Goal: Check status: Check status

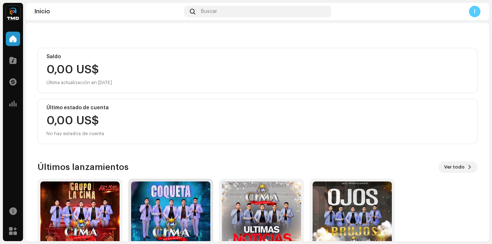
scroll to position [111, 0]
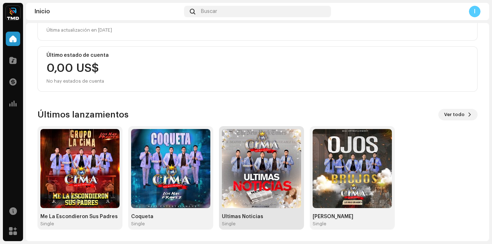
click at [261, 178] on img at bounding box center [261, 168] width 79 height 79
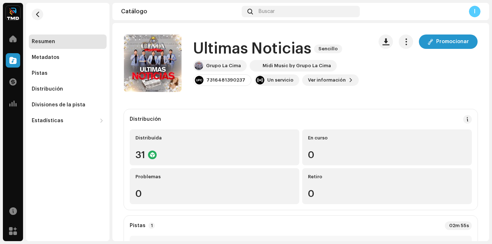
click at [40, 13] on button "button" at bounding box center [38, 15] width 12 height 12
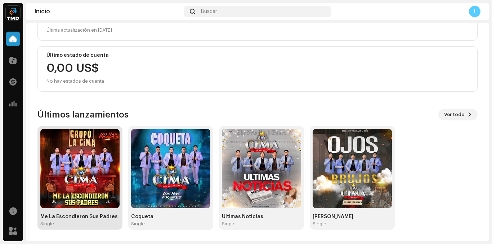
click at [97, 153] on img at bounding box center [79, 168] width 79 height 79
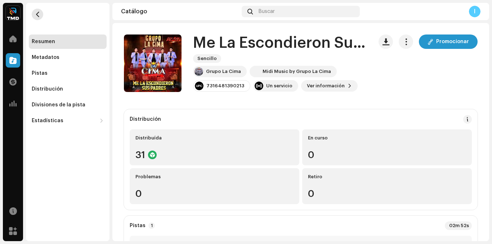
click at [40, 13] on span "button" at bounding box center [37, 15] width 5 height 6
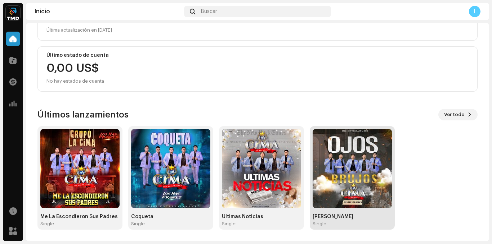
click at [352, 156] on img at bounding box center [351, 168] width 79 height 79
